Goal: Obtain resource: Obtain resource

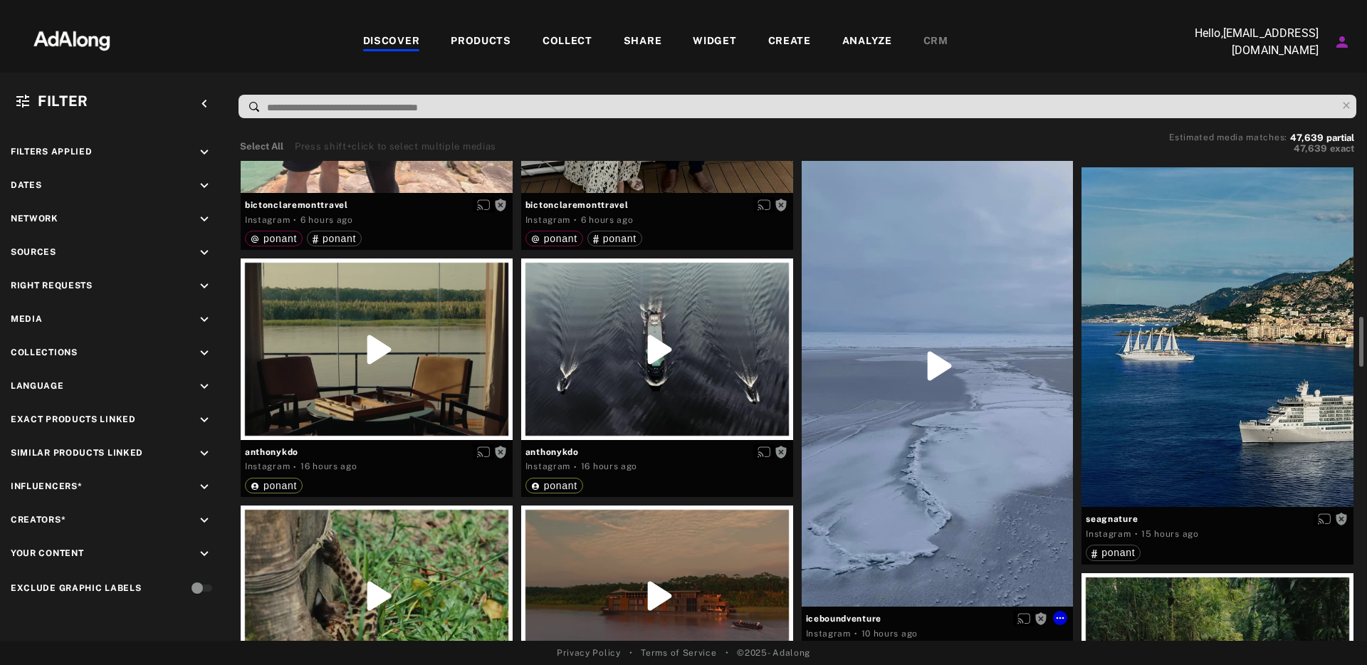
scroll to position [1469, 0]
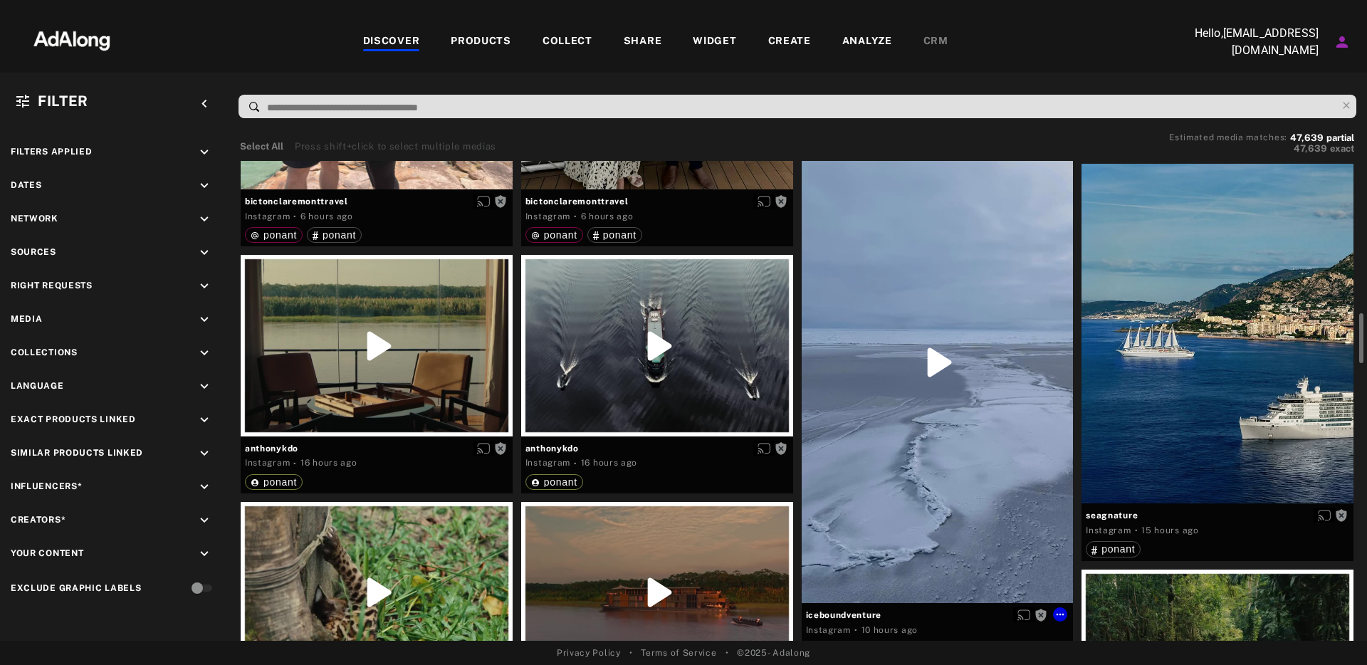
click at [944, 359] on div "Get rights" at bounding box center [938, 362] width 272 height 483
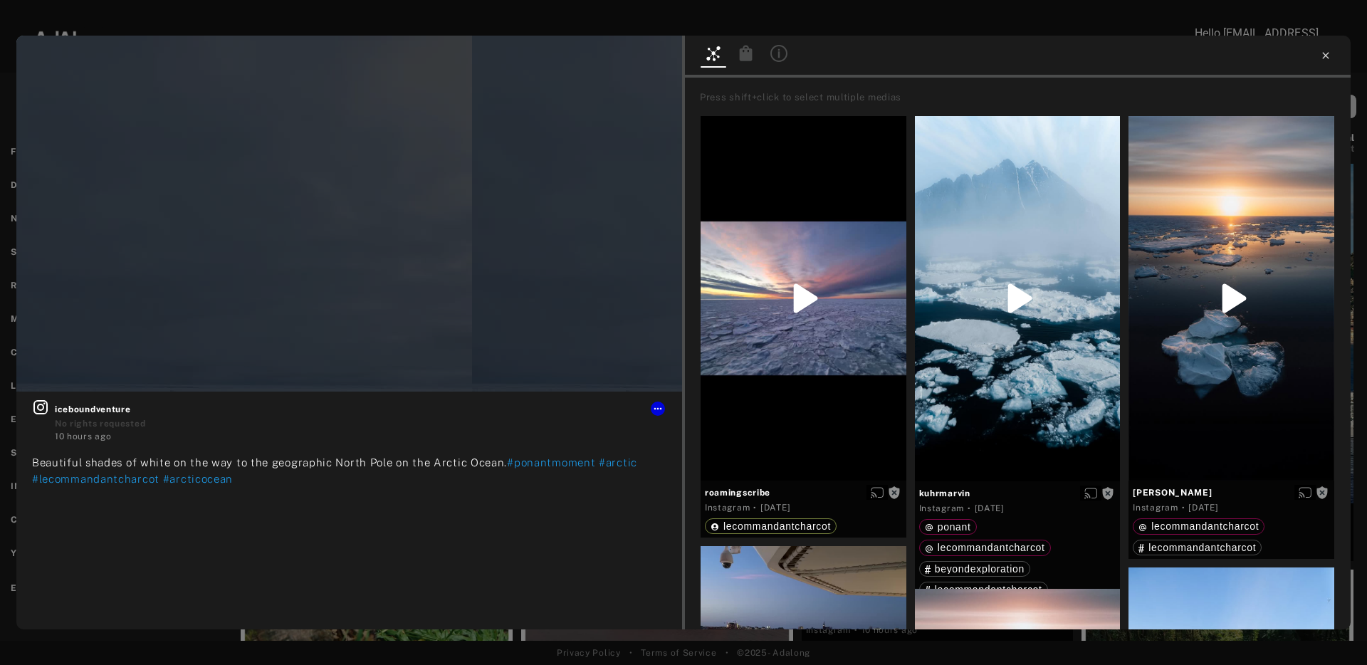
click at [1324, 58] on icon at bounding box center [1325, 55] width 11 height 11
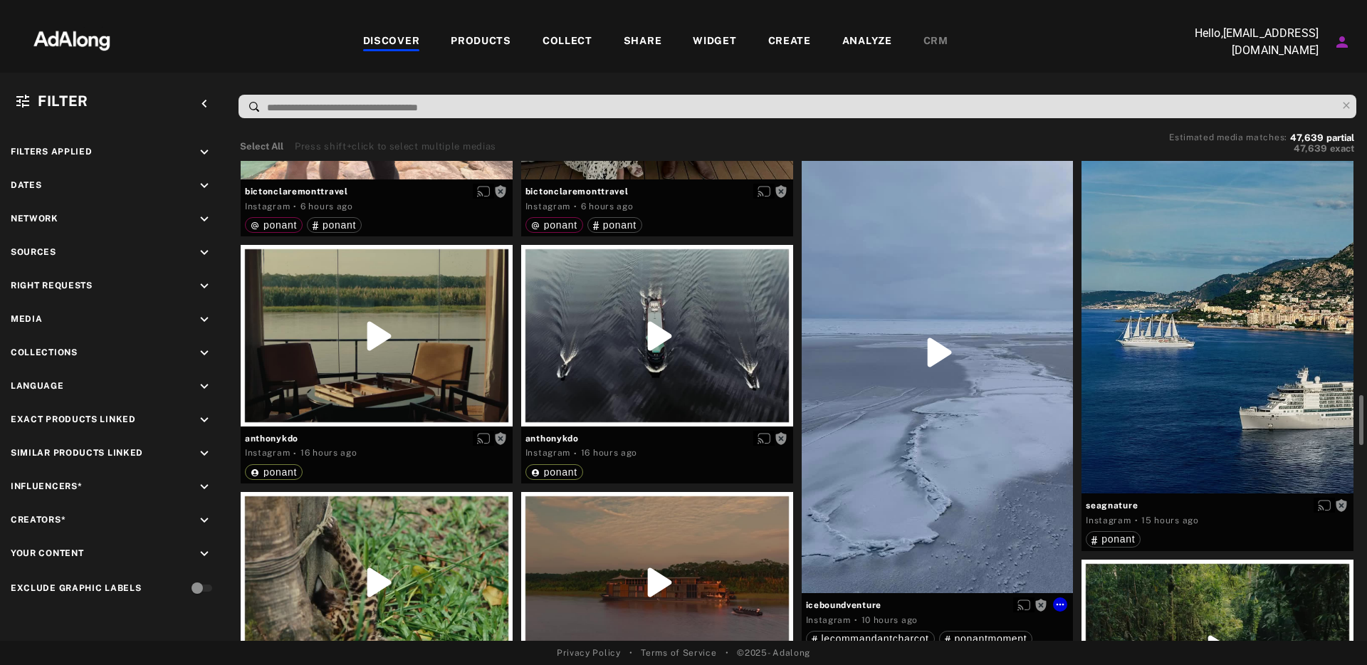
scroll to position [1451, 0]
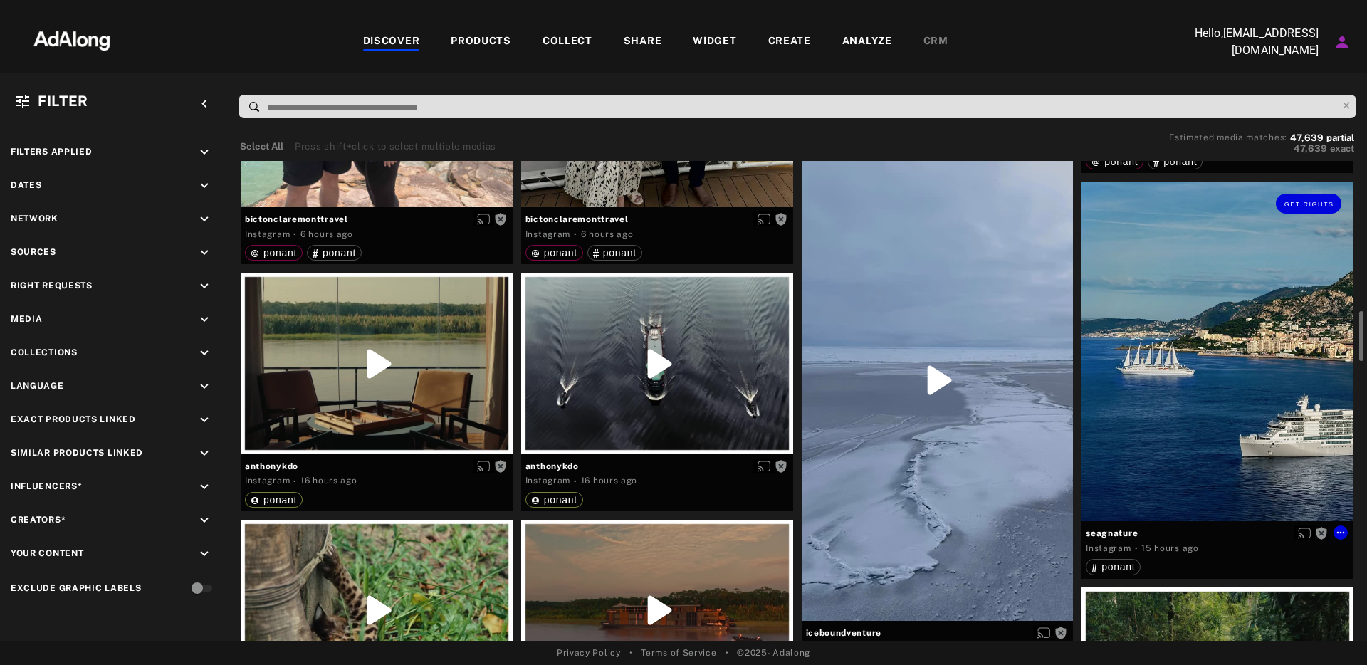
click at [1154, 372] on div "Get rights" at bounding box center [1218, 352] width 272 height 340
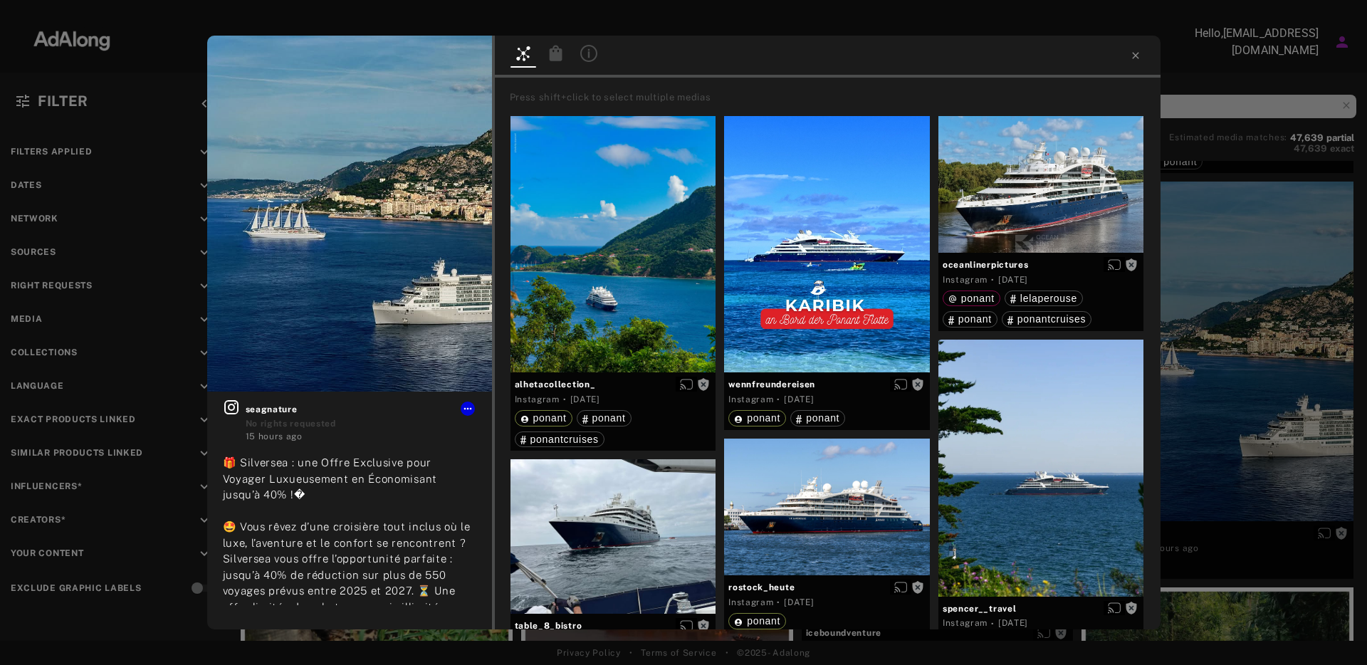
click at [1221, 158] on div "Get rights seagnature No rights requested 15 hours ago 🎁 Silversea : une Offre …" at bounding box center [683, 332] width 1367 height 665
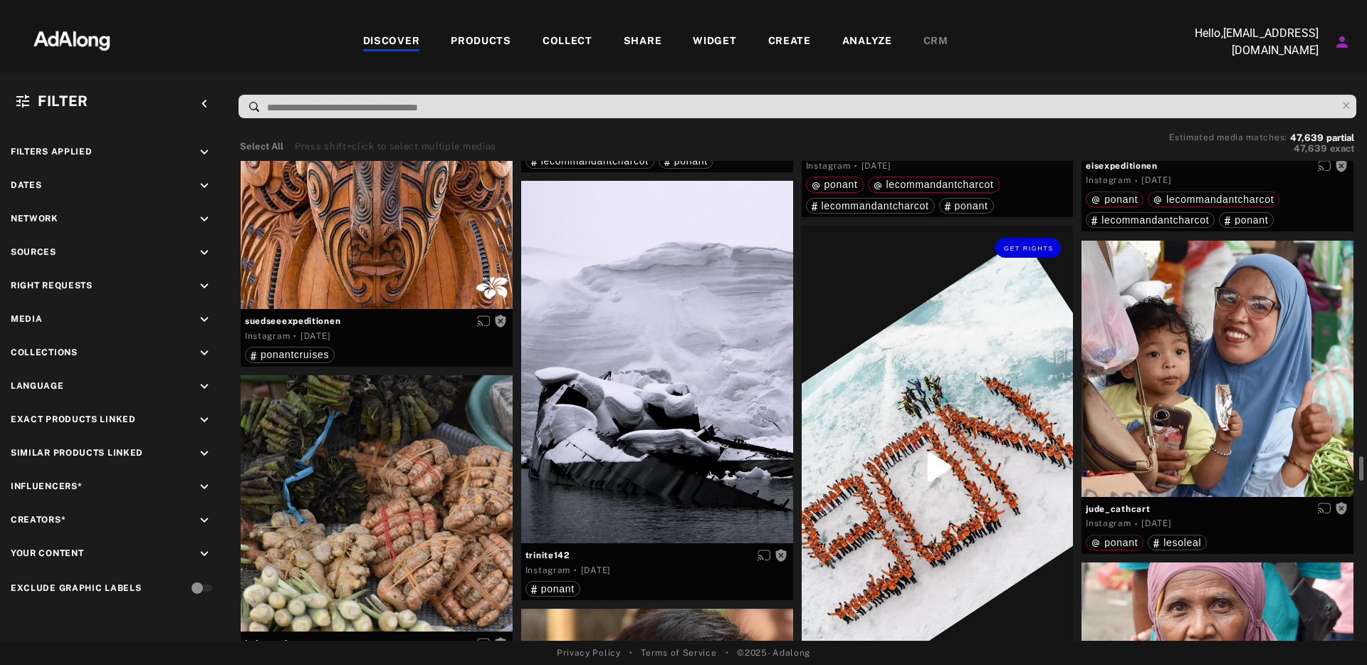
scroll to position [5220, 0]
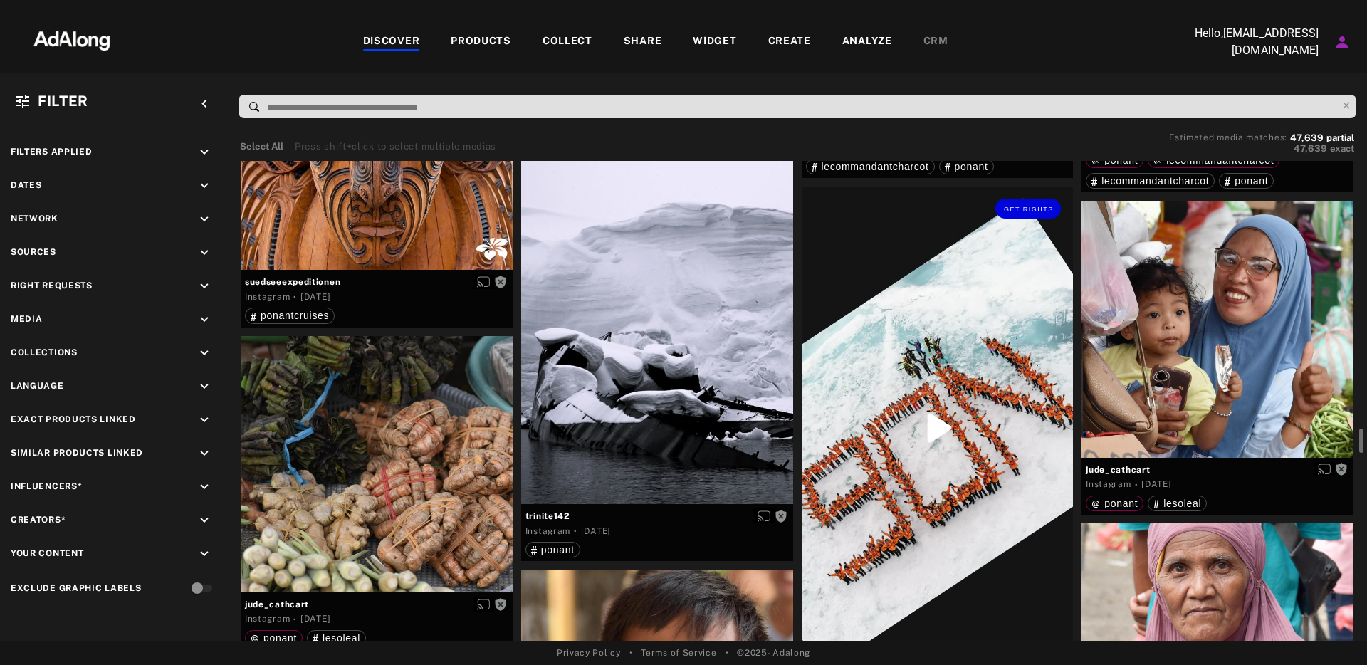
click at [949, 429] on div "Get rights" at bounding box center [938, 428] width 272 height 483
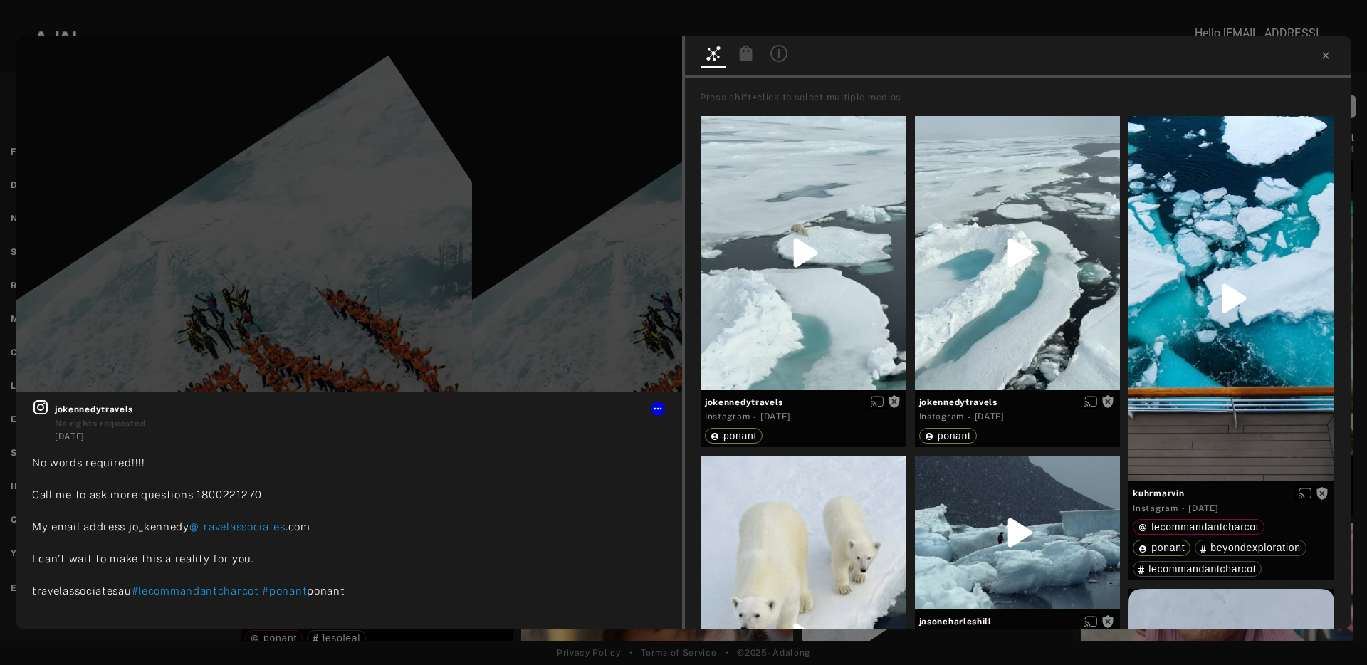
click at [953, 26] on div "Get rights jokennedytravels No rights requested [DATE] No words required!!!! Ca…" at bounding box center [683, 332] width 1367 height 665
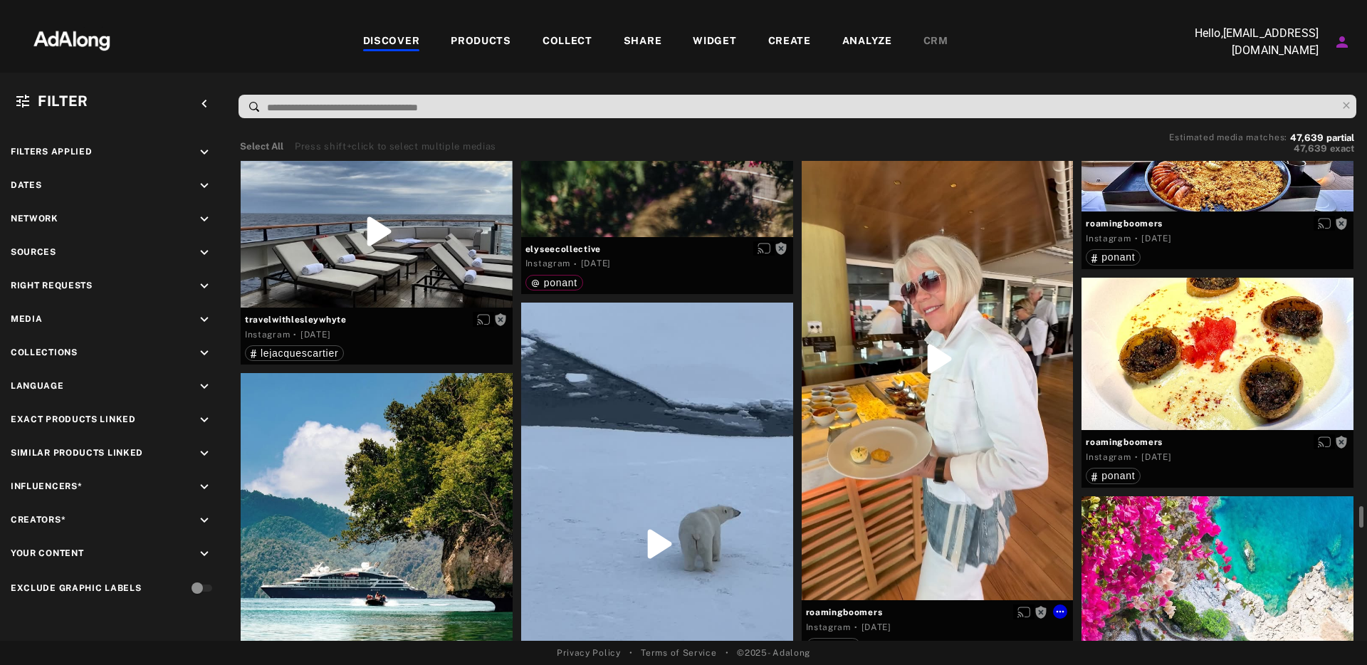
scroll to position [13350, 0]
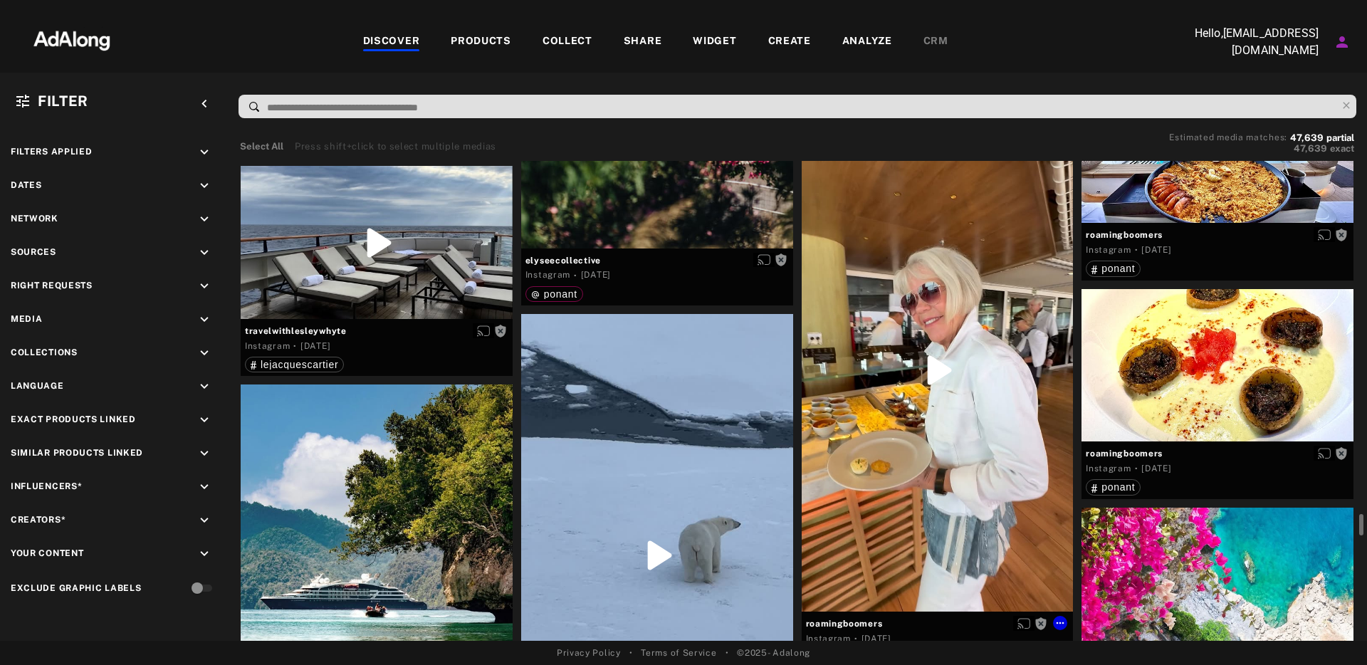
click at [928, 361] on div "Get rights" at bounding box center [938, 370] width 272 height 484
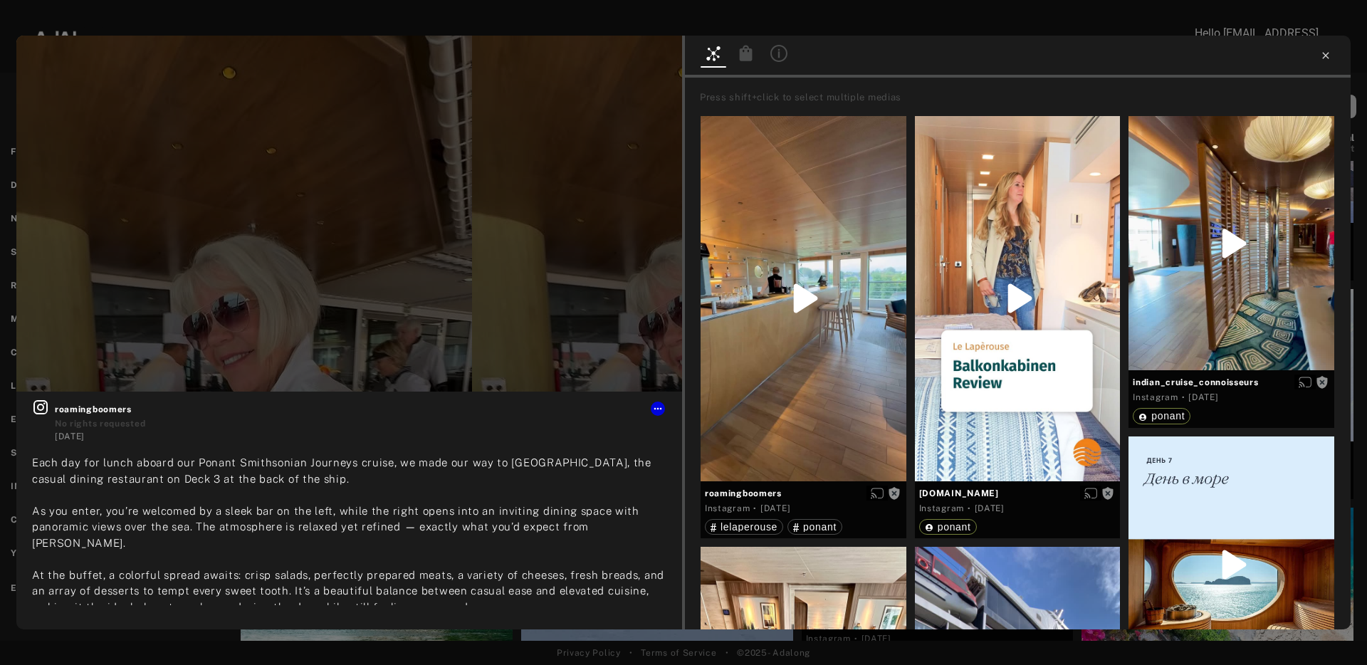
click at [1329, 56] on icon at bounding box center [1325, 55] width 11 height 11
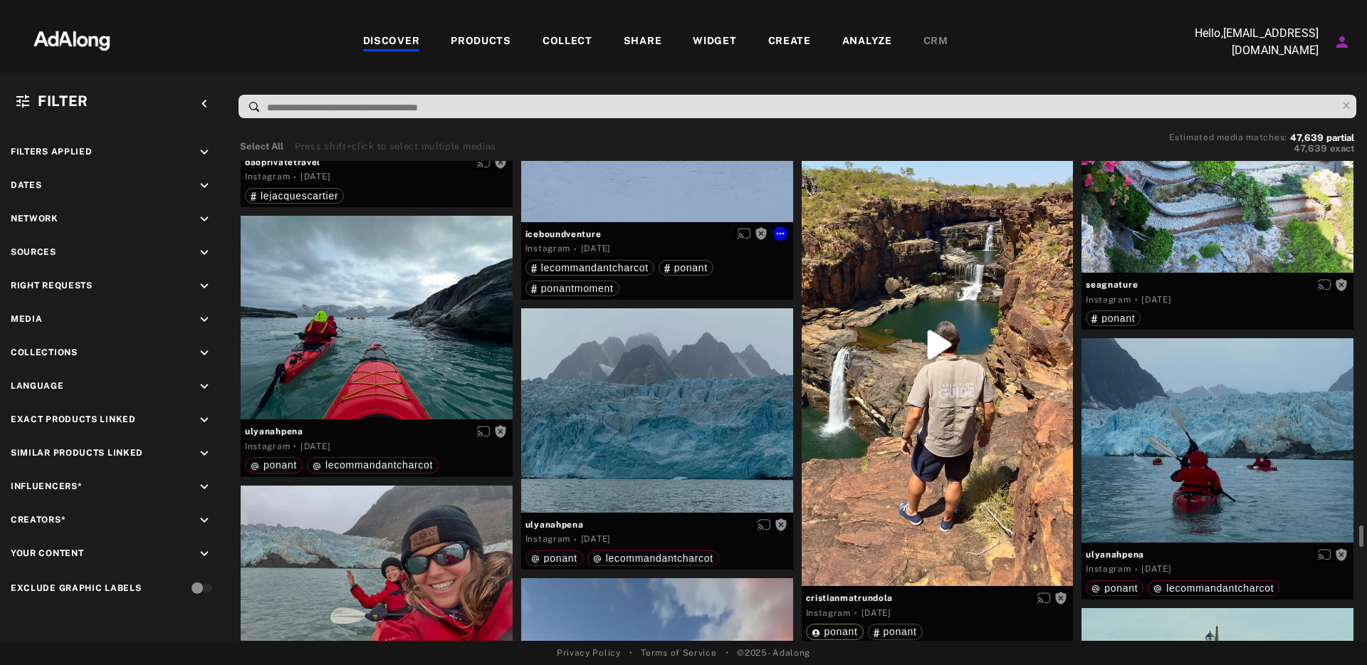
scroll to position [13921, 0]
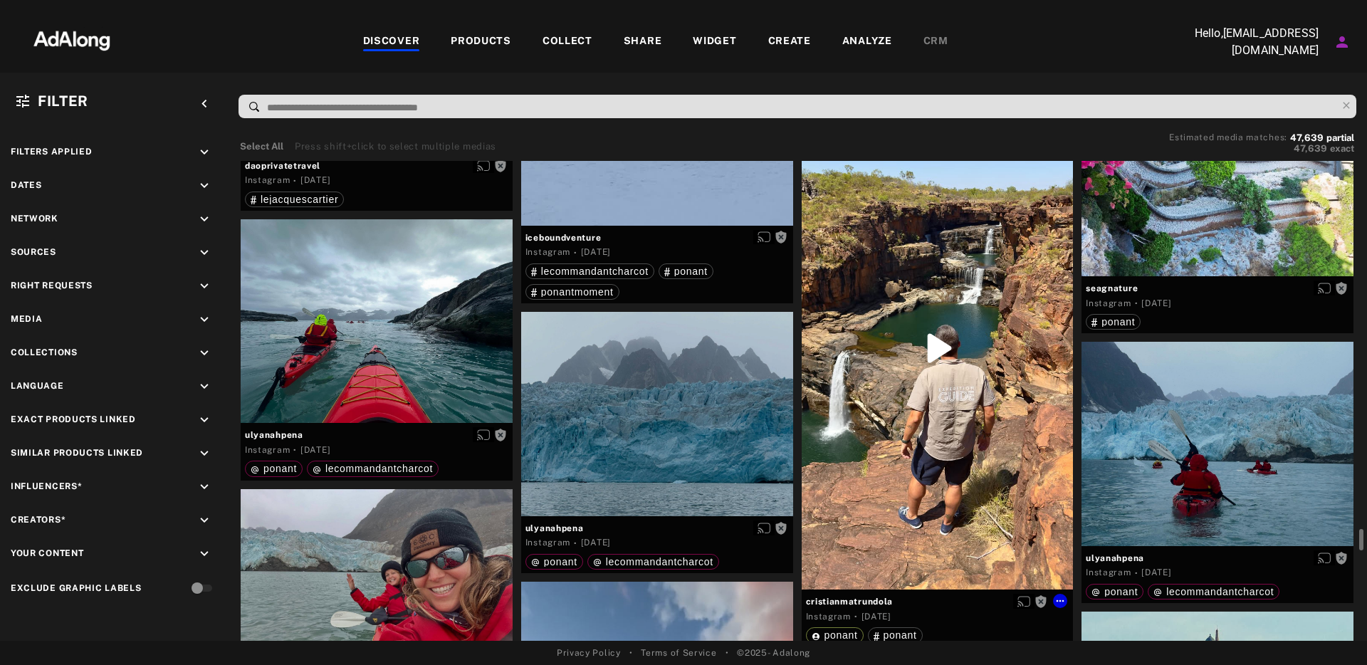
click at [949, 345] on div "Get rights" at bounding box center [938, 349] width 272 height 484
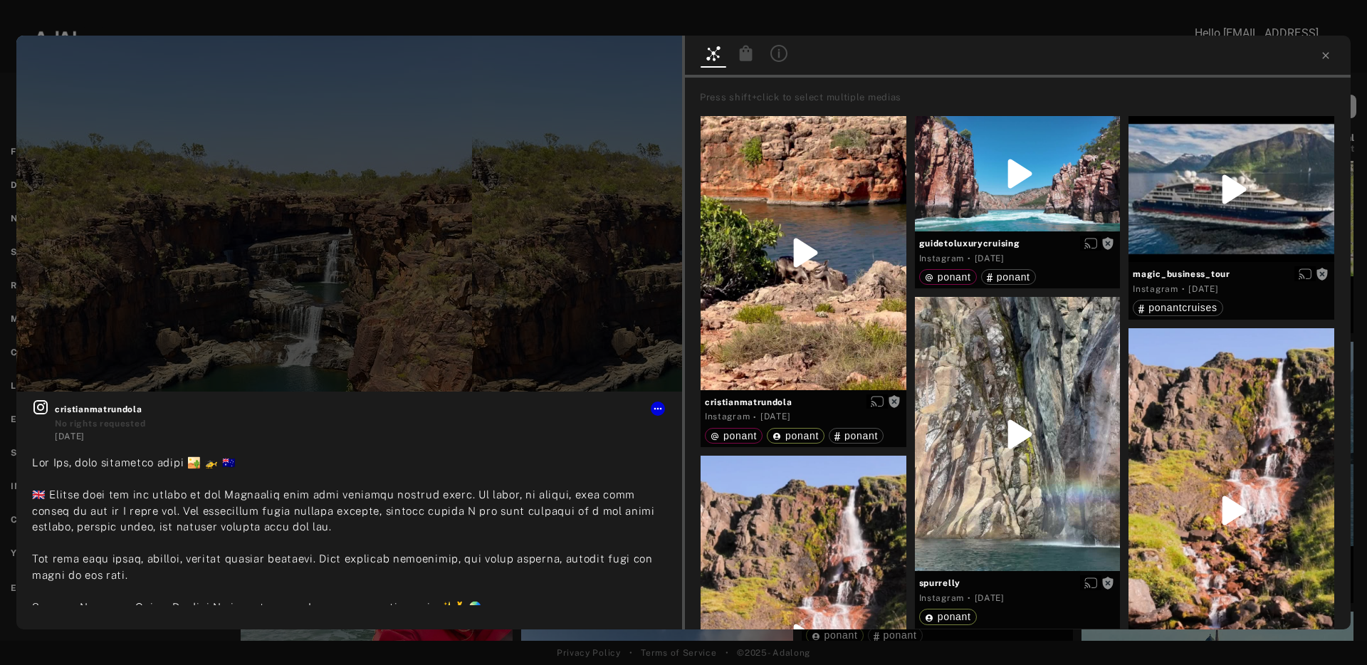
click at [867, 48] on div at bounding box center [1018, 57] width 666 height 42
click at [1326, 53] on icon at bounding box center [1325, 55] width 11 height 11
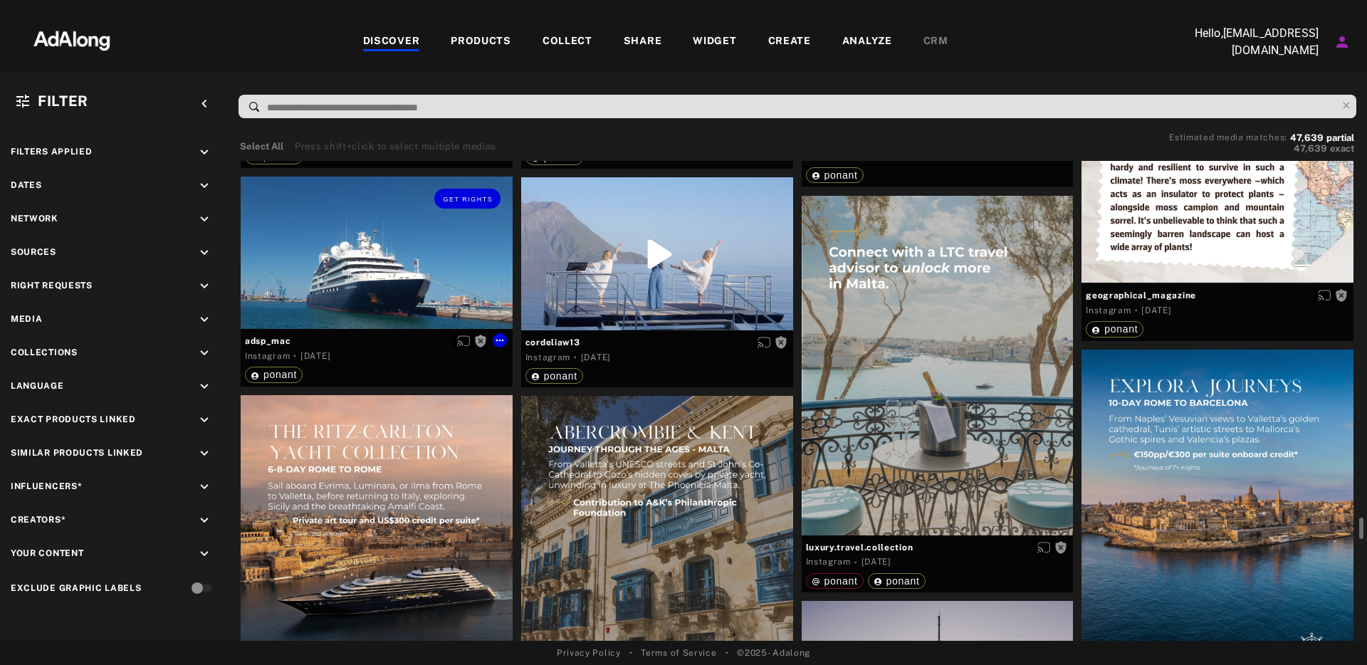
scroll to position [17194, 0]
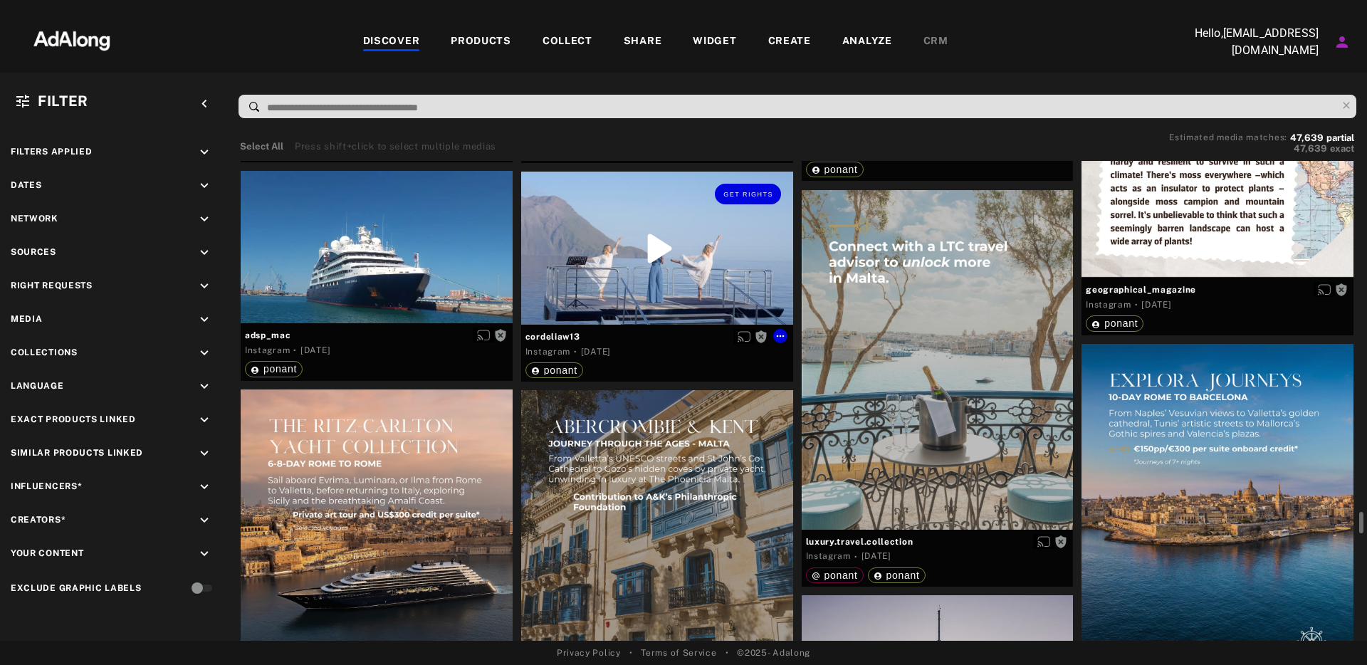
click at [653, 249] on div "Get rights" at bounding box center [657, 248] width 272 height 153
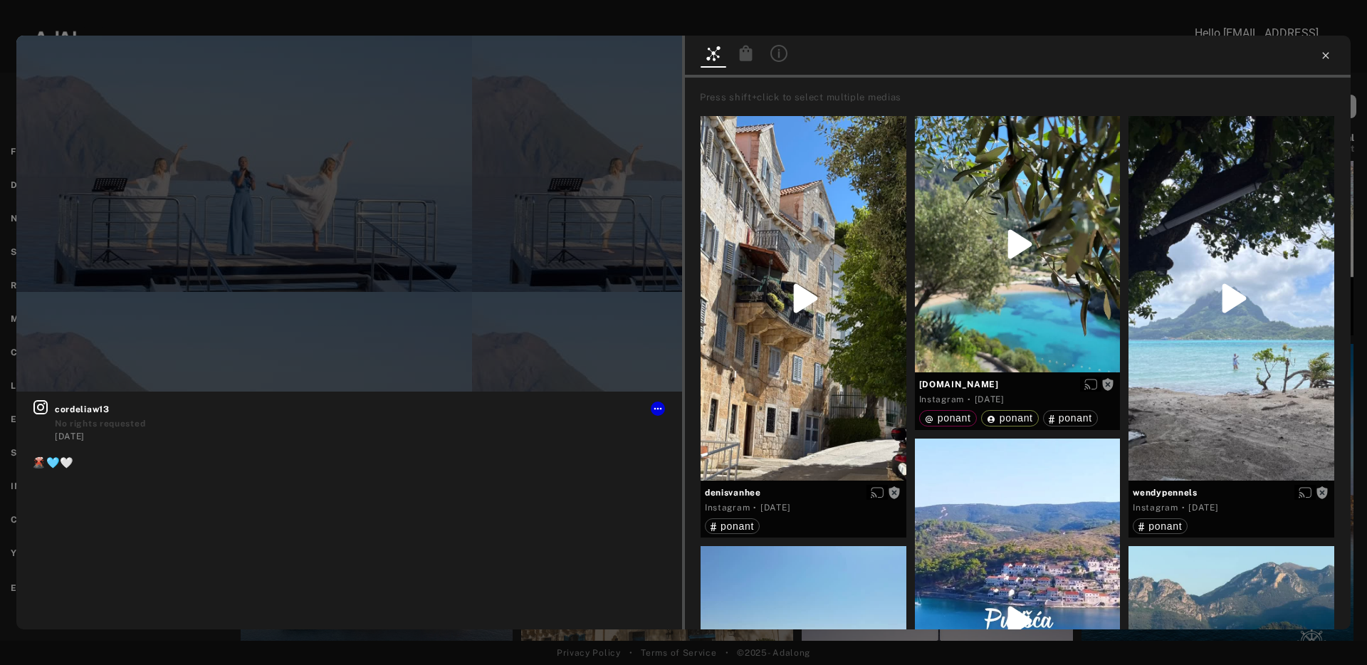
click at [1329, 56] on icon at bounding box center [1325, 55] width 11 height 11
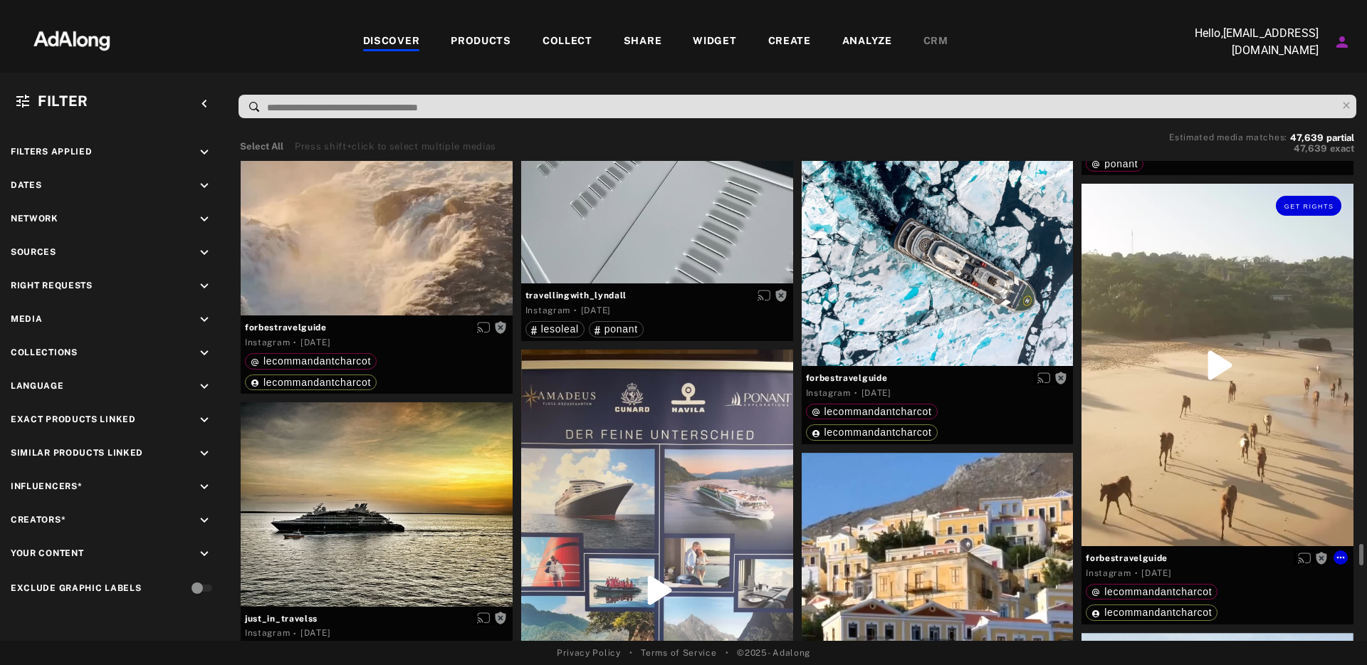
scroll to position [22225, 0]
click at [1226, 364] on div "Get rights" at bounding box center [1218, 364] width 272 height 362
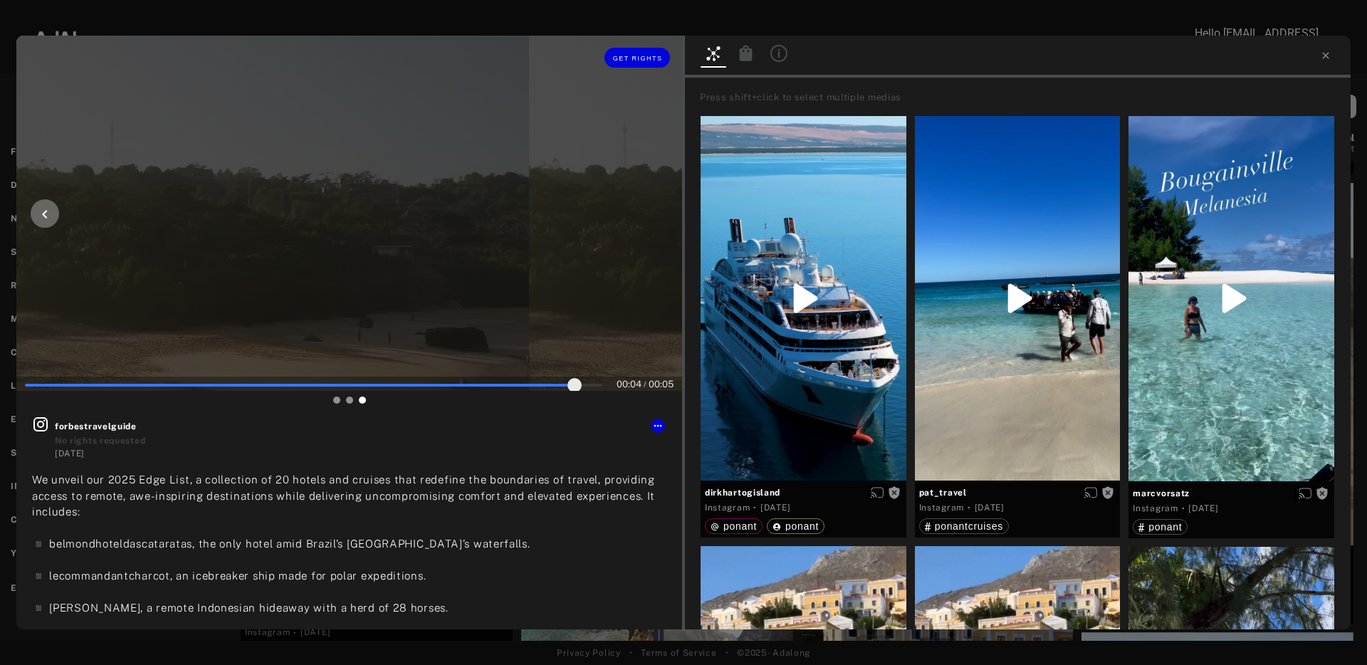
type input "***"
click at [1327, 55] on icon at bounding box center [1325, 55] width 11 height 11
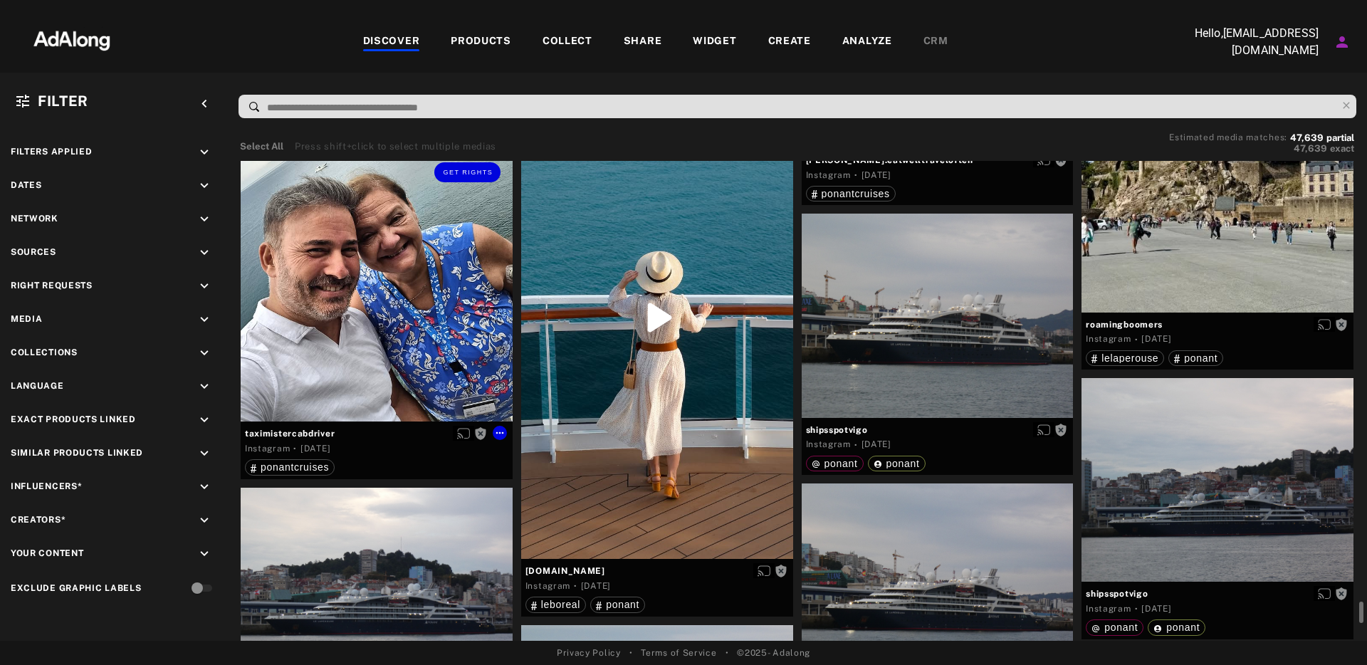
scroll to position [25373, 0]
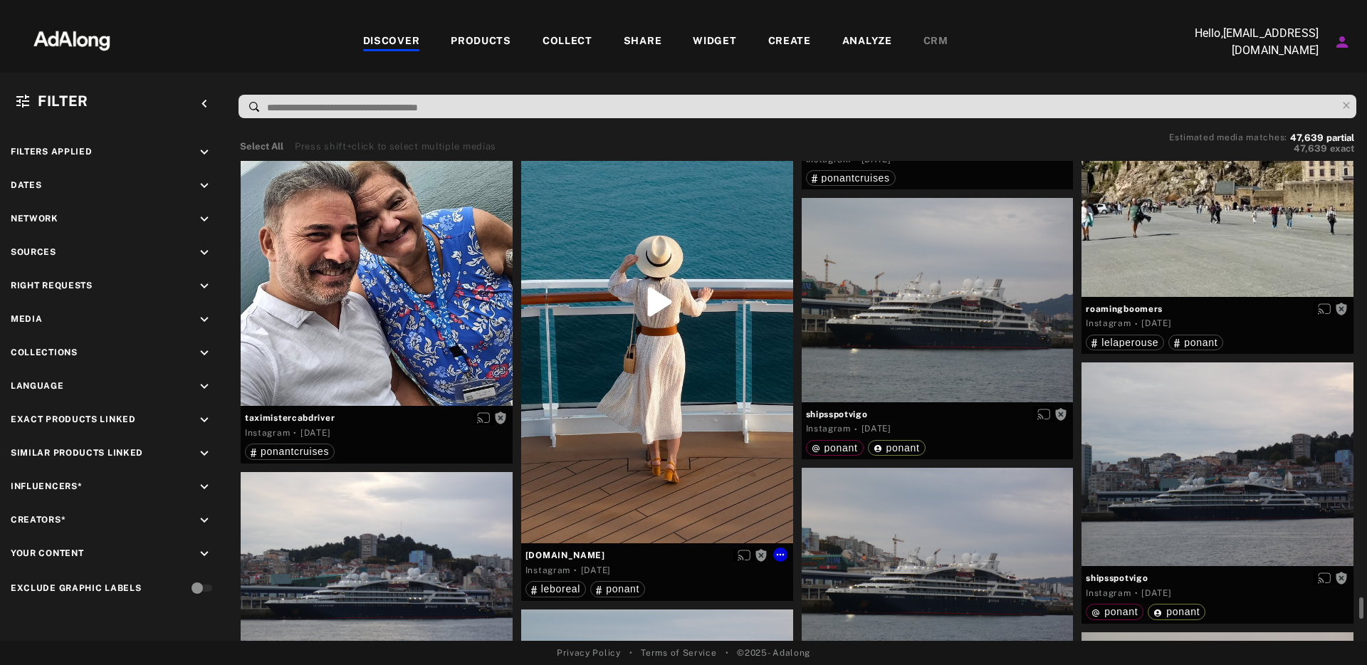
click at [649, 303] on div "Get rights" at bounding box center [657, 303] width 272 height 484
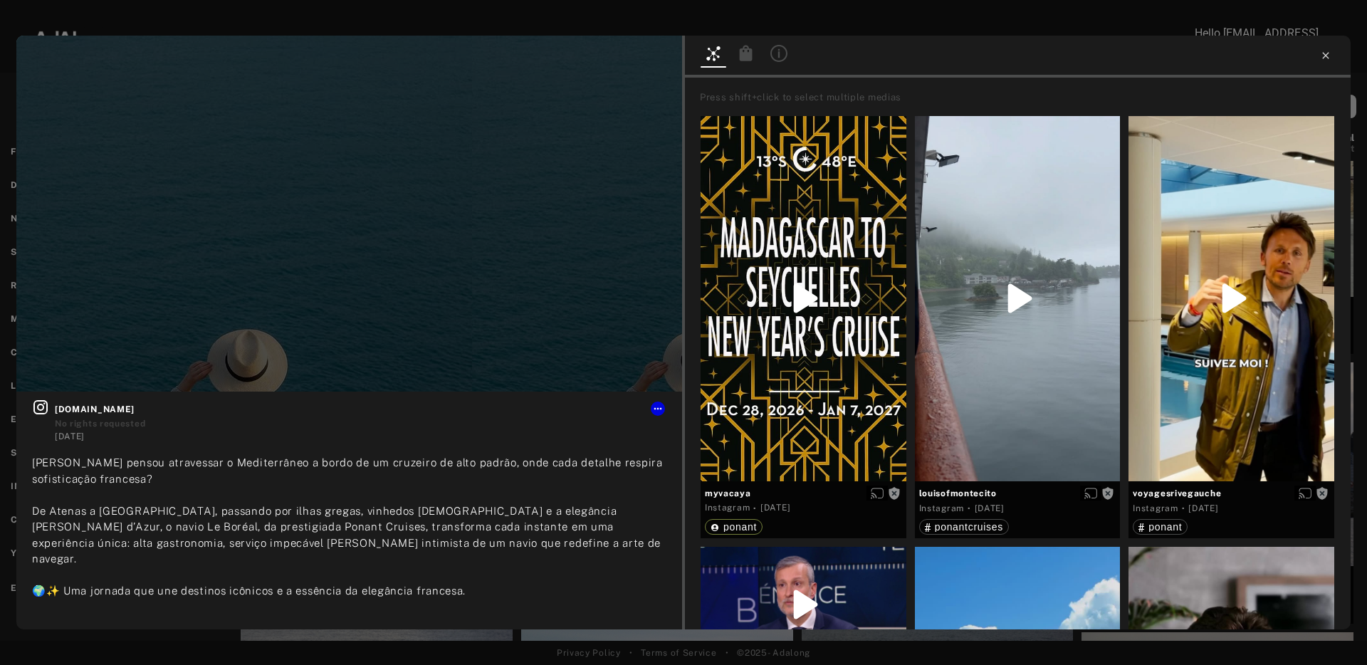
click at [1320, 57] on icon at bounding box center [1325, 55] width 11 height 11
